Goal: Navigation & Orientation: Go to known website

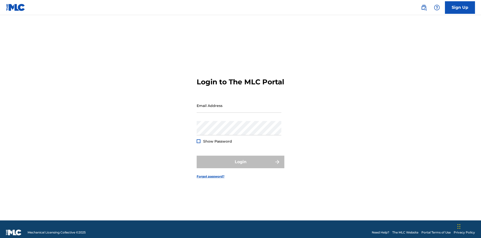
scroll to position [7, 0]
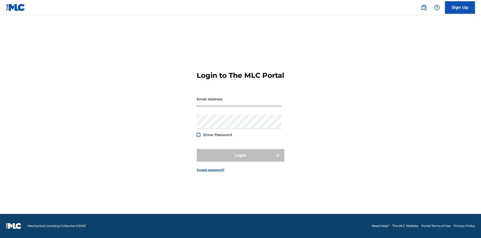
click at [239, 103] on input "Email Address" at bounding box center [239, 99] width 85 height 14
type input "Duke.McTesterson@gmail.com"
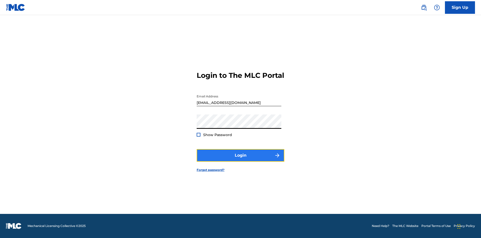
click at [241, 159] on button "Login" at bounding box center [241, 155] width 88 height 13
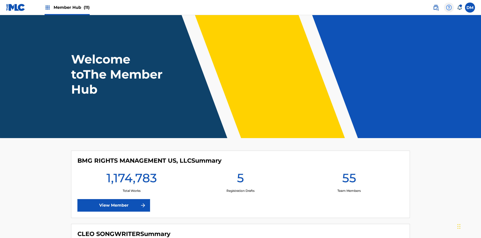
click at [449, 7] on img at bounding box center [449, 8] width 6 height 6
